Goal: Transaction & Acquisition: Purchase product/service

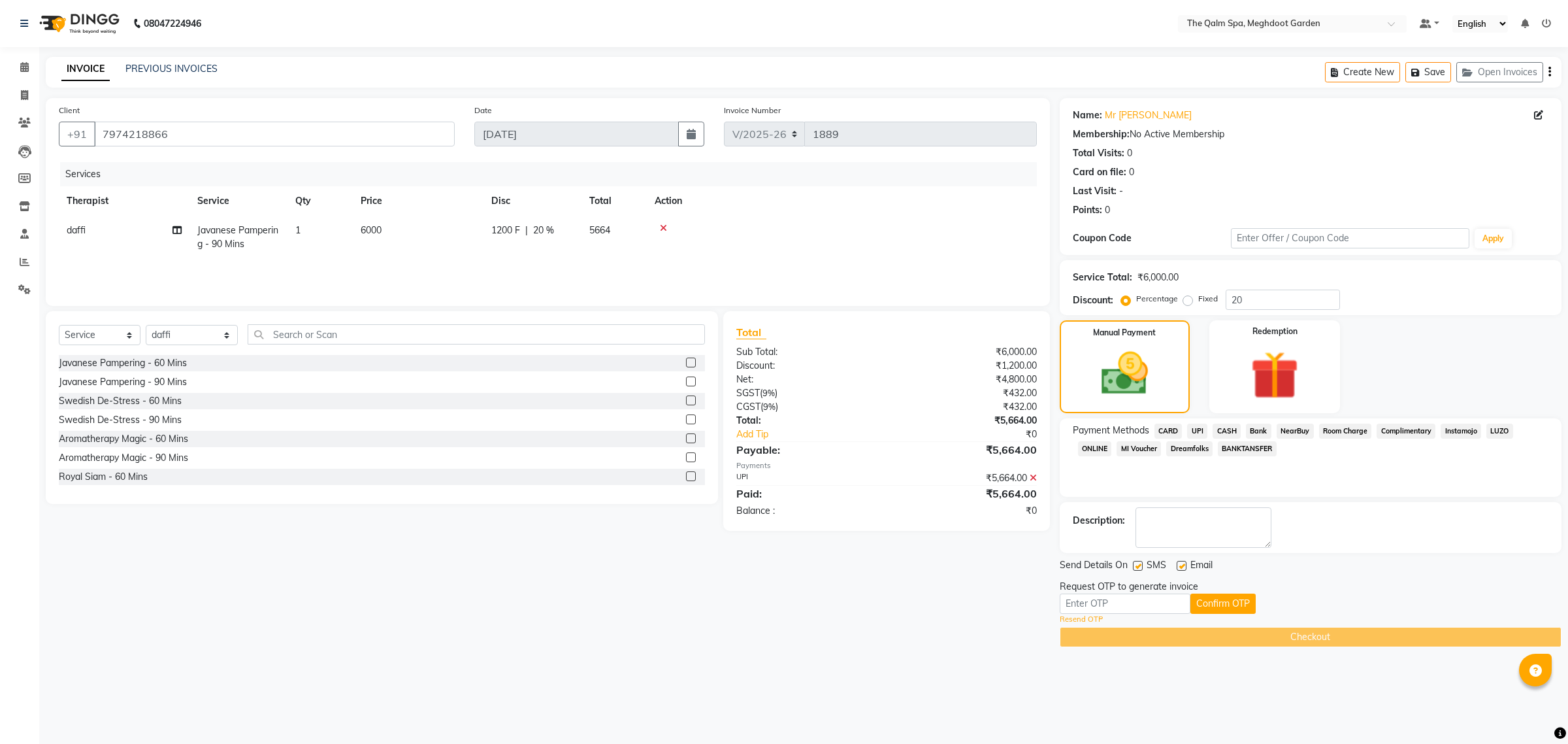
select select "6401"
select select "service"
select select "72290"
drag, startPoint x: 0, startPoint y: 0, endPoint x: 1078, endPoint y: 603, distance: 1235.2
click at [1078, 603] on input "text" at bounding box center [1124, 604] width 130 height 21
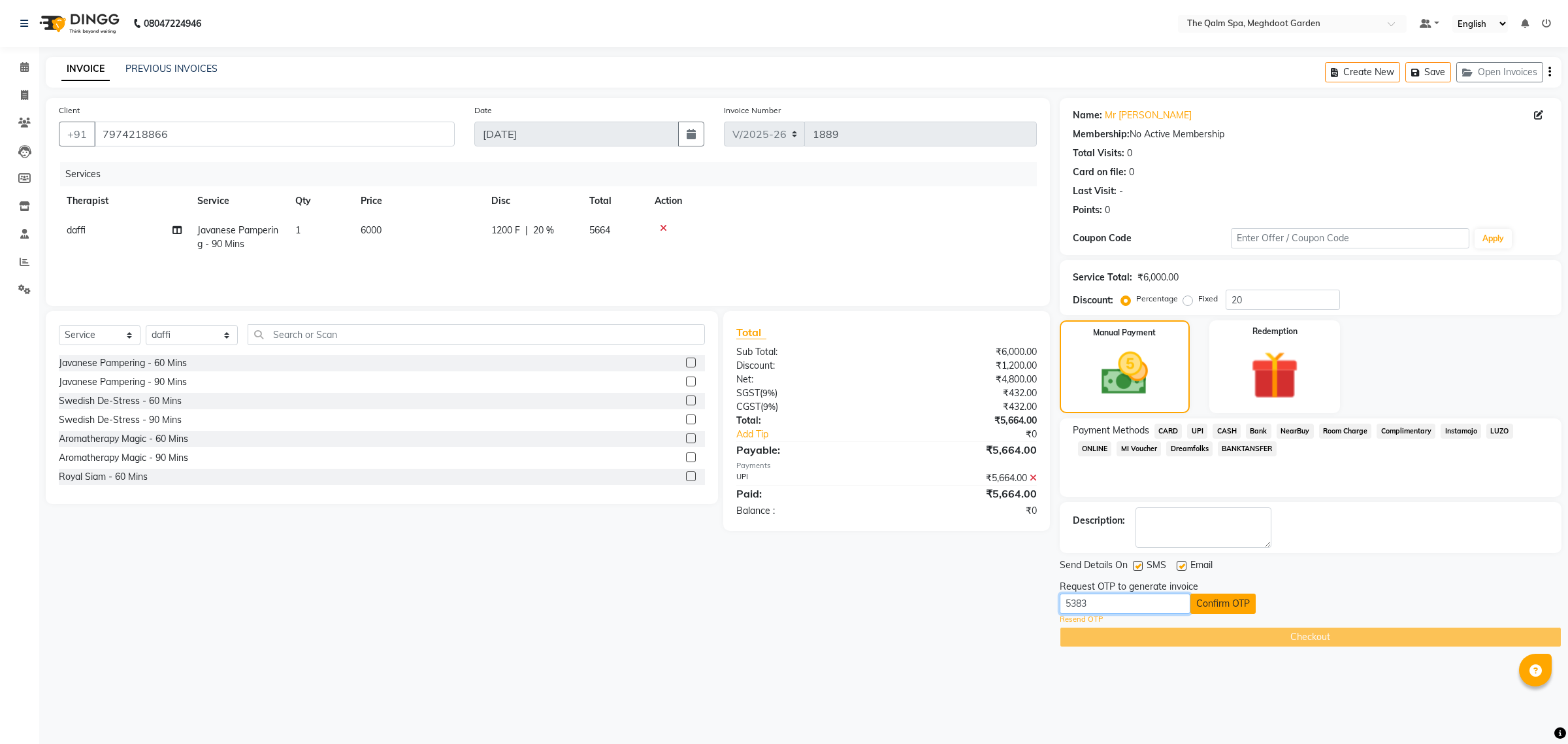
type input "5383"
click at [1222, 609] on button "Confirm OTP" at bounding box center [1224, 604] width 66 height 21
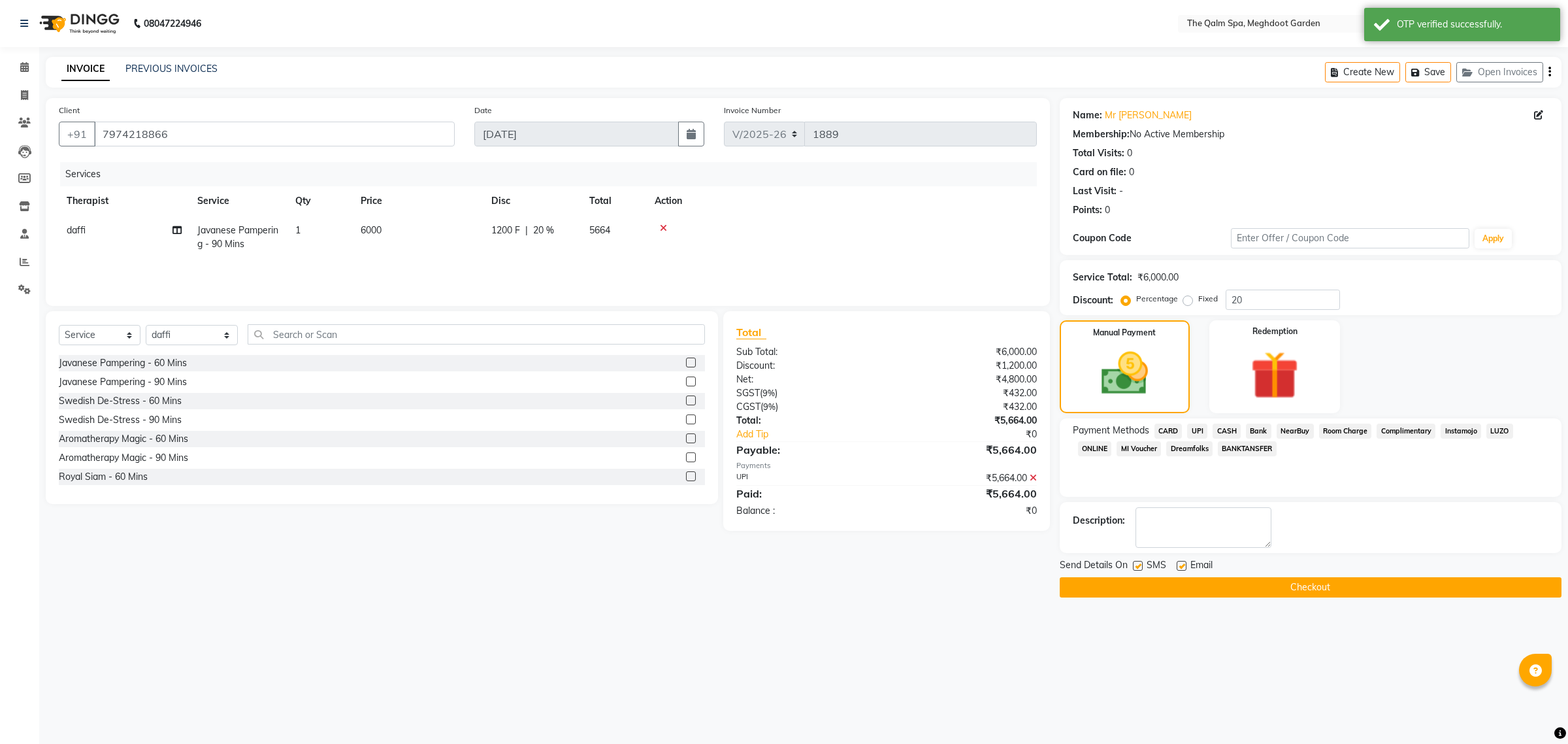
click at [1249, 590] on button "Checkout" at bounding box center [1310, 587] width 502 height 21
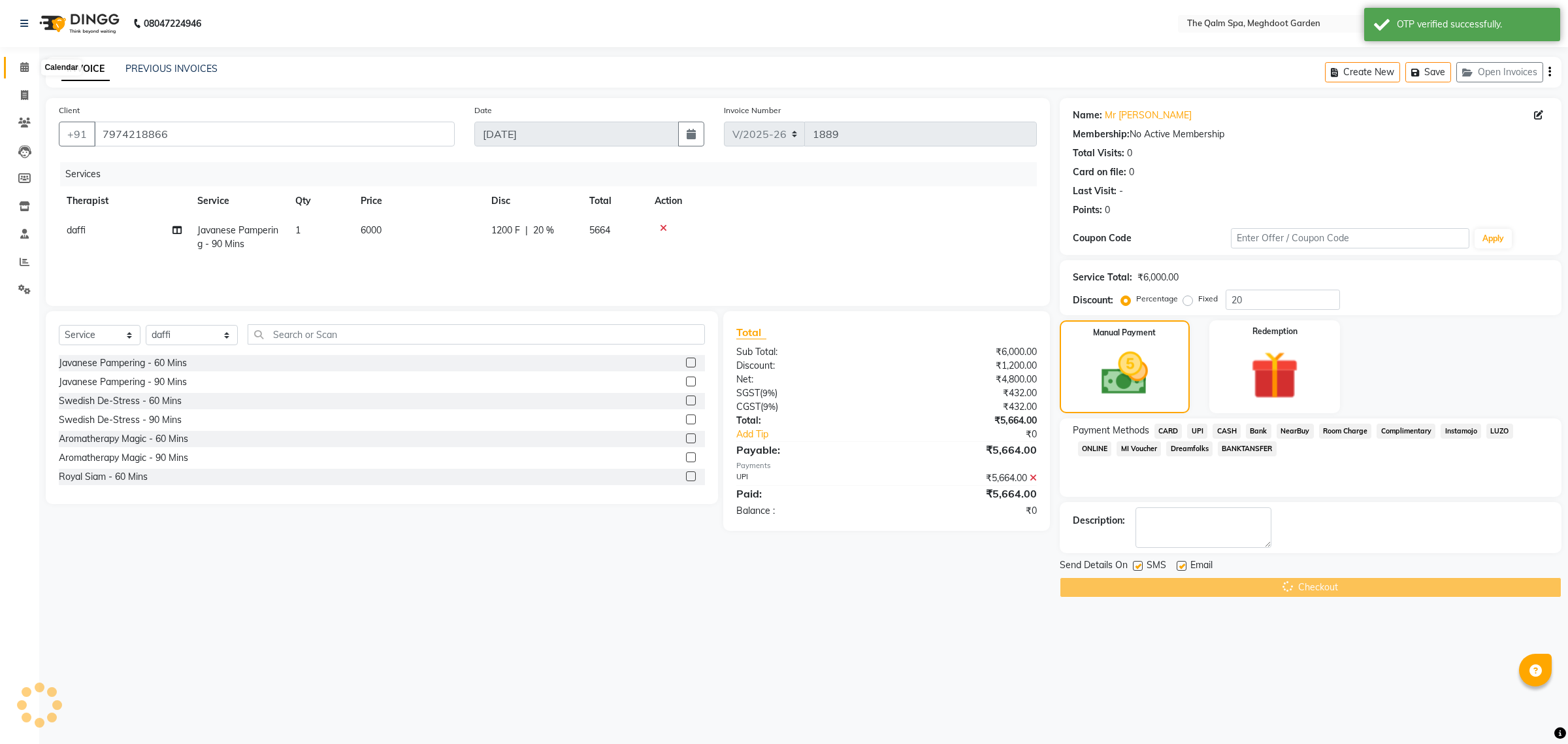
click at [23, 70] on icon at bounding box center [24, 67] width 8 height 9
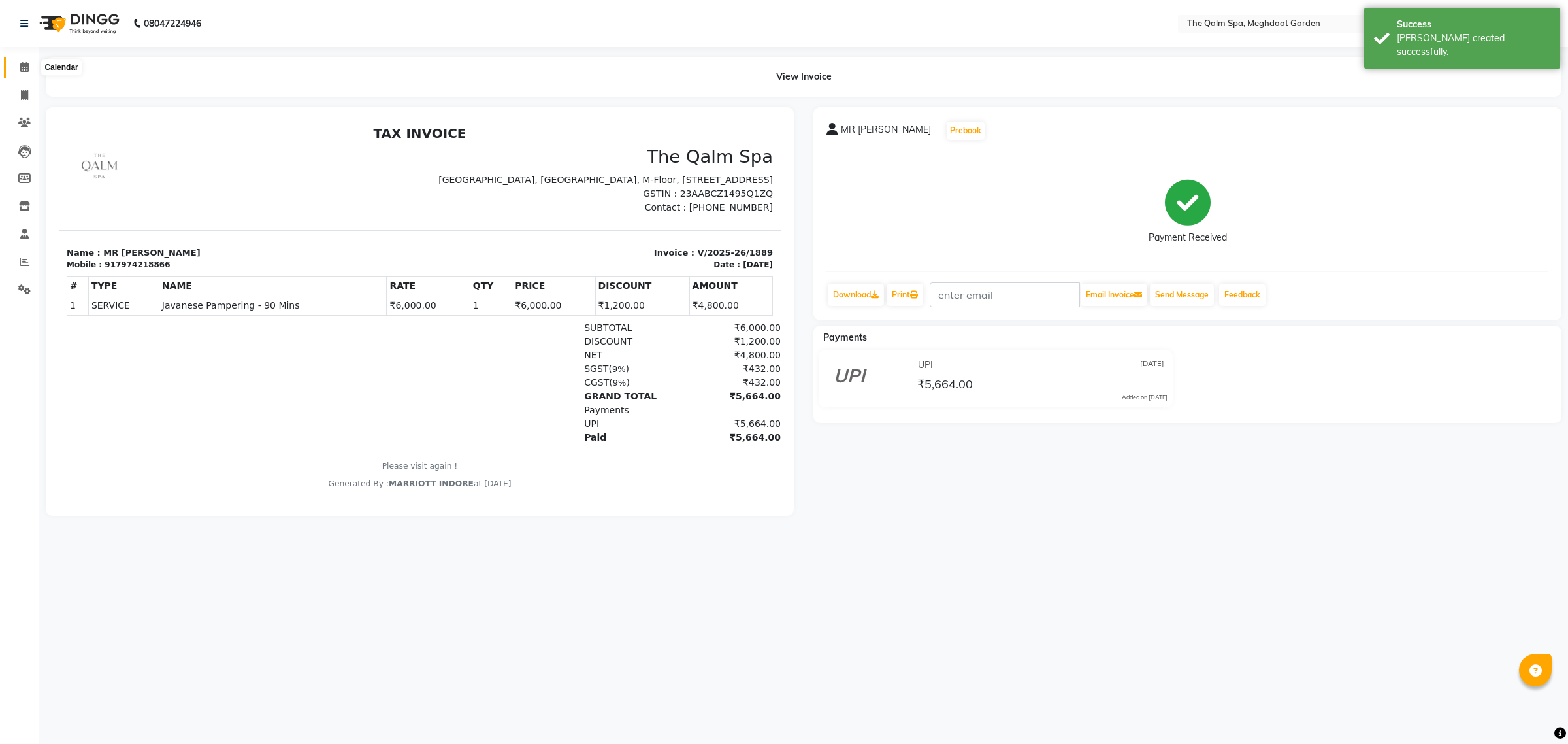
click at [17, 68] on span at bounding box center [24, 68] width 23 height 15
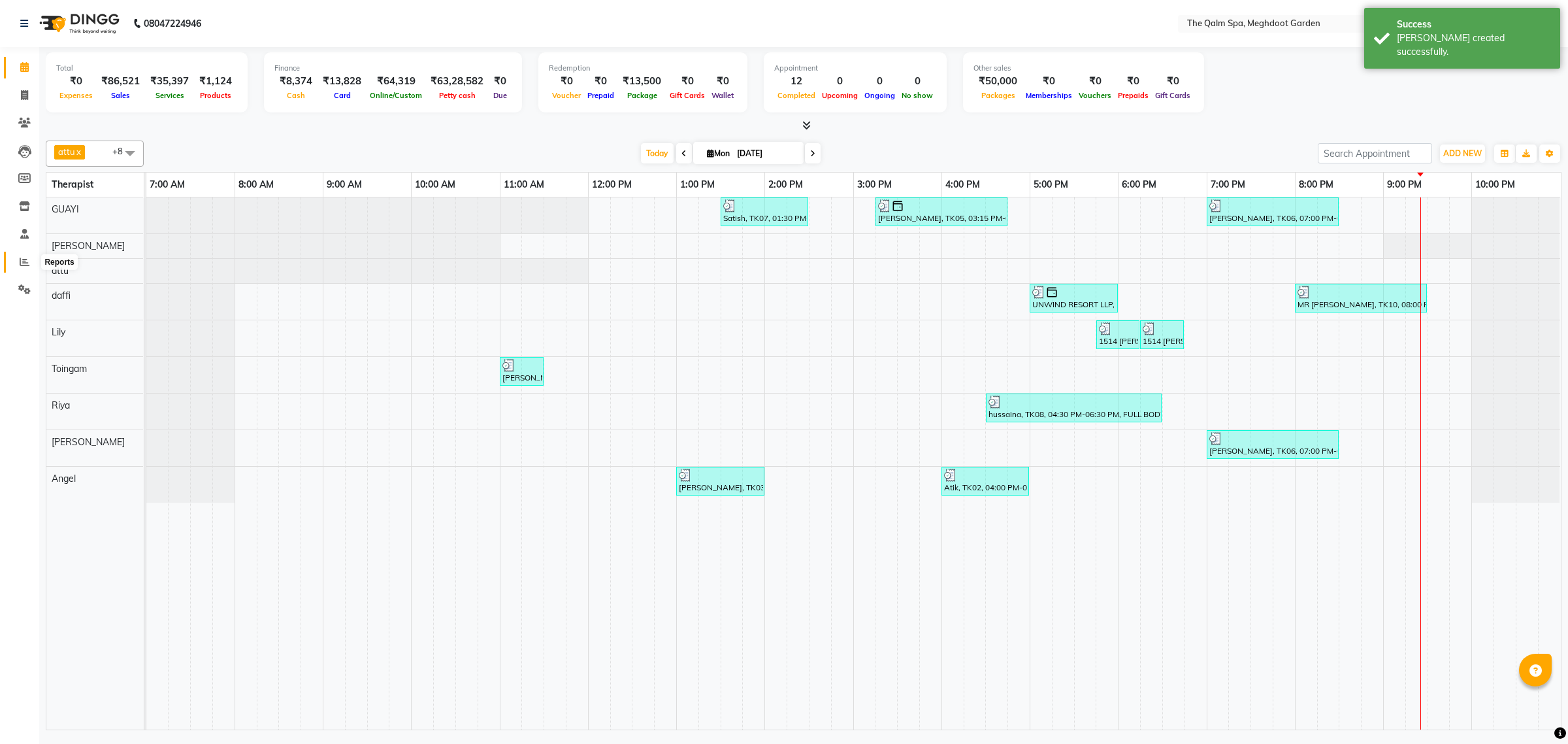
click at [23, 264] on icon at bounding box center [24, 262] width 9 height 9
